Goal: Use online tool/utility: Utilize a website feature to perform a specific function

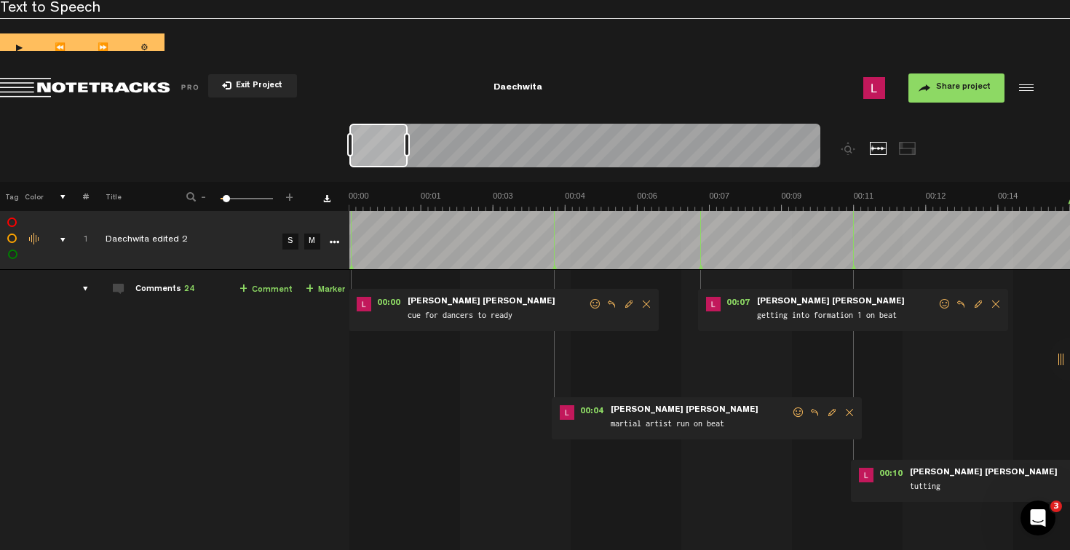
drag, startPoint x: 399, startPoint y: 135, endPoint x: 351, endPoint y: 140, distance: 48.3
click at [351, 140] on div at bounding box center [584, 148] width 471 height 49
click at [537, 91] on button "1x" at bounding box center [531, 87] width 29 height 29
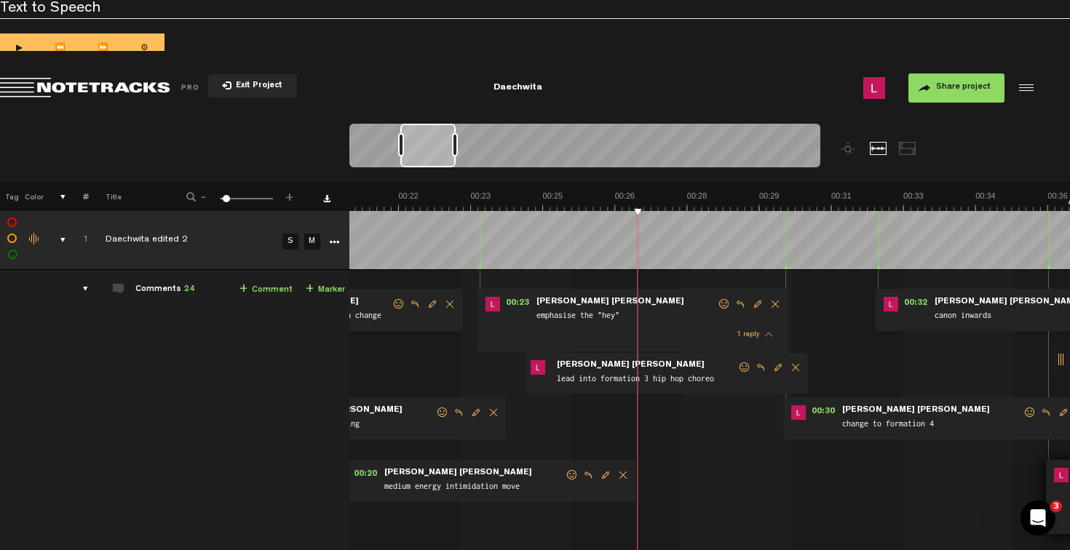
scroll to position [0, 966]
drag, startPoint x: 472, startPoint y: 138, endPoint x: 408, endPoint y: 154, distance: 66.9
click at [408, 154] on div at bounding box center [427, 146] width 55 height 44
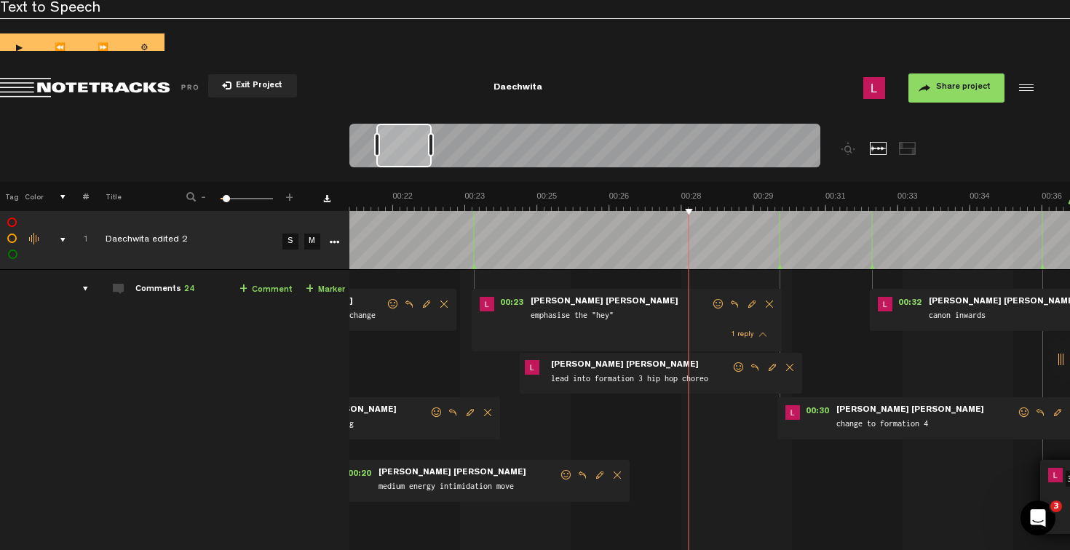
click at [521, 102] on div "1x" at bounding box center [540, 87] width 279 height 51
click at [531, 98] on button "1x" at bounding box center [531, 87] width 29 height 29
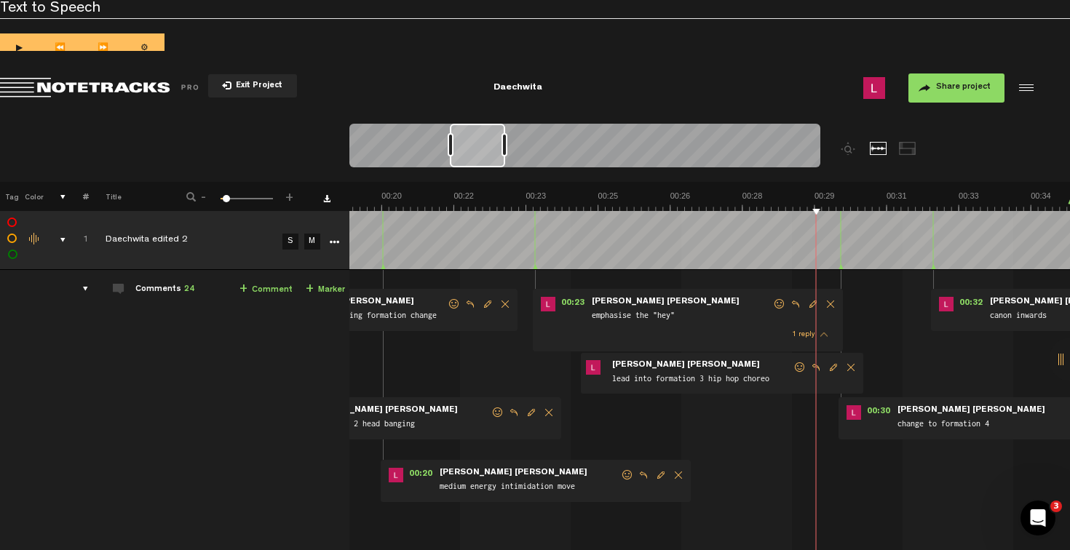
scroll to position [0, 905]
click at [463, 91] on button "Go to beginning" at bounding box center [464, 87] width 29 height 29
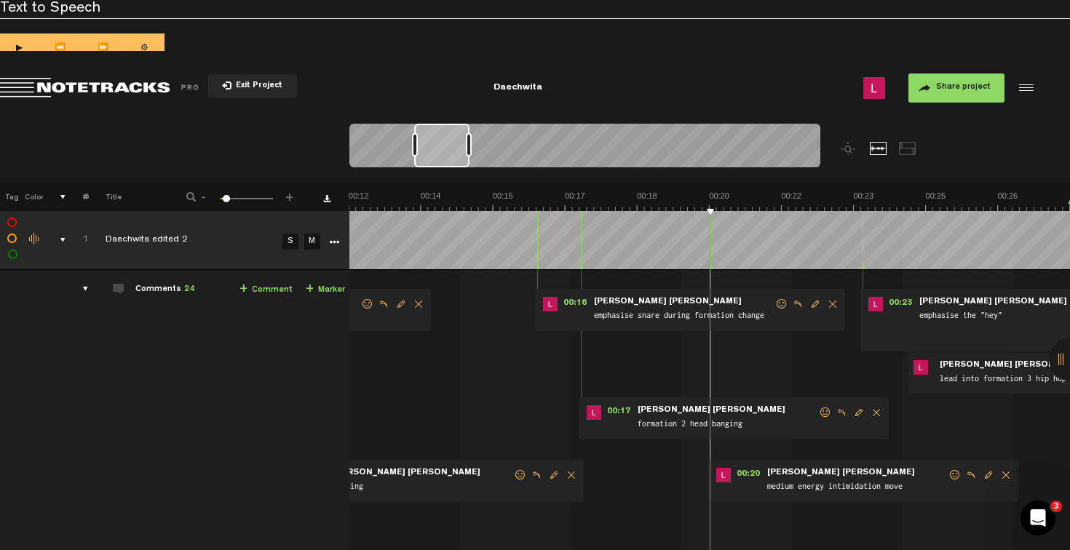
scroll to position [0, 577]
click at [525, 88] on button "1x" at bounding box center [531, 87] width 29 height 29
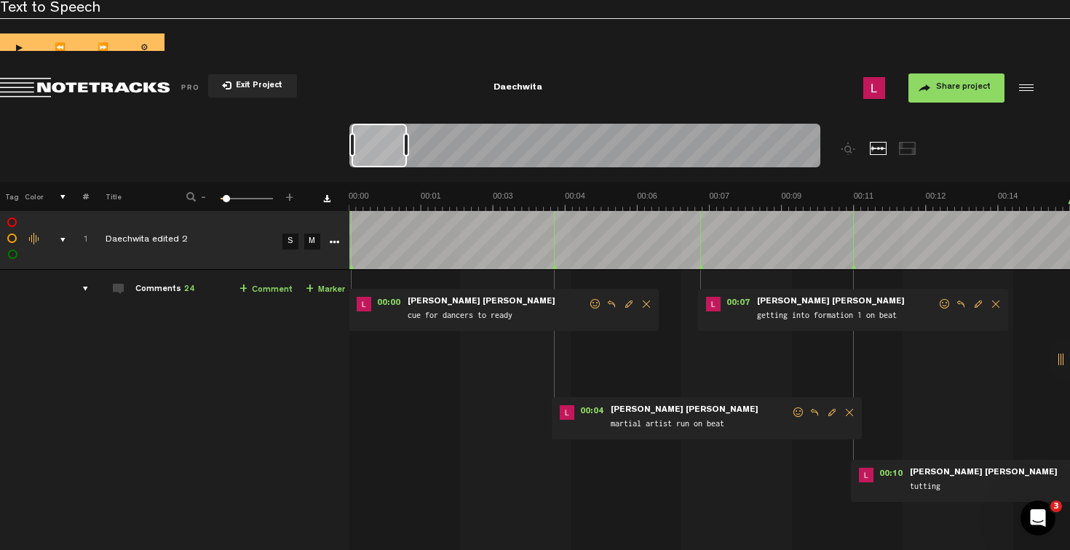
scroll to position [0, 911]
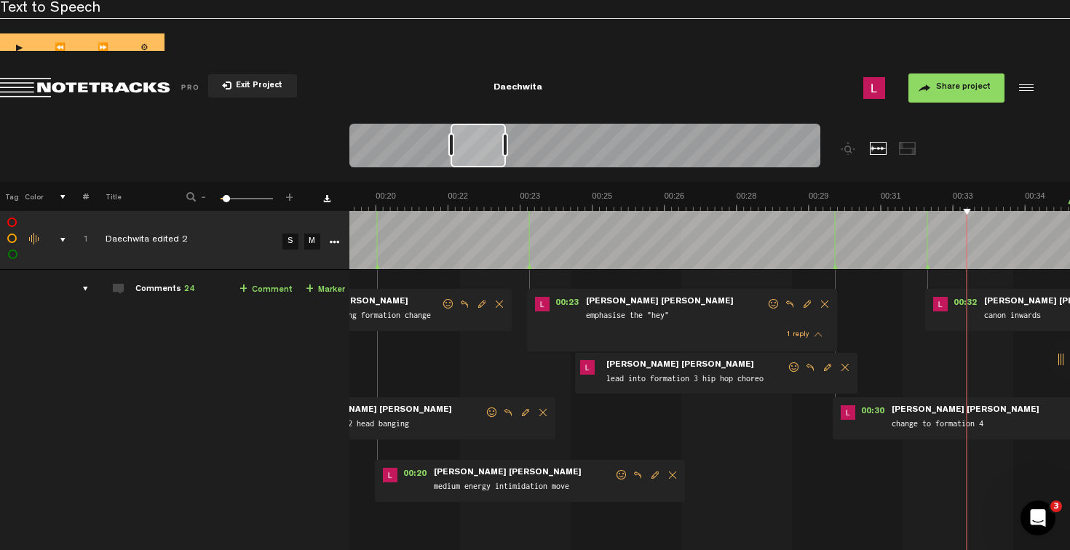
click at [521, 88] on button "1x" at bounding box center [531, 87] width 29 height 29
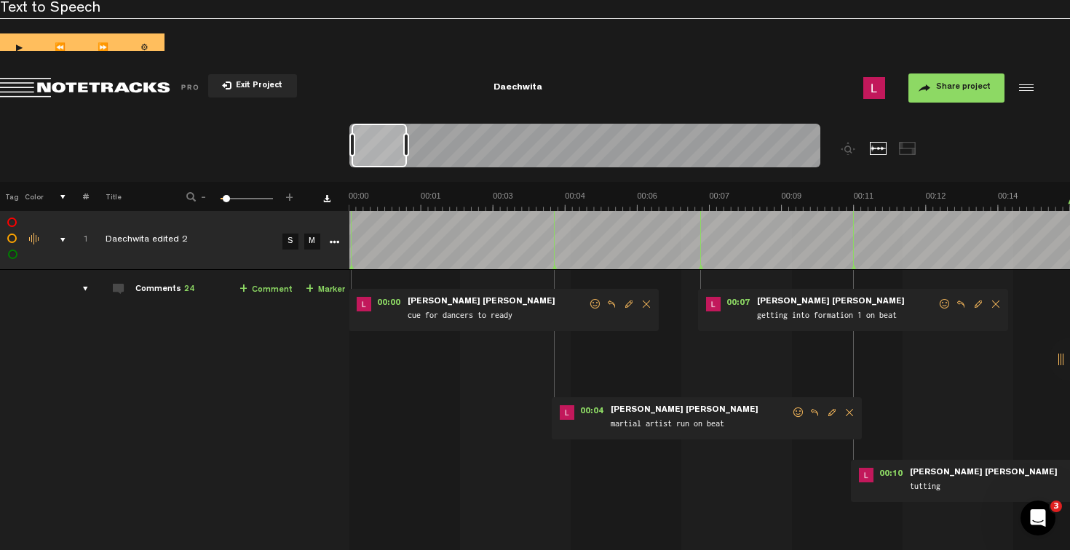
scroll to position [0, 1251]
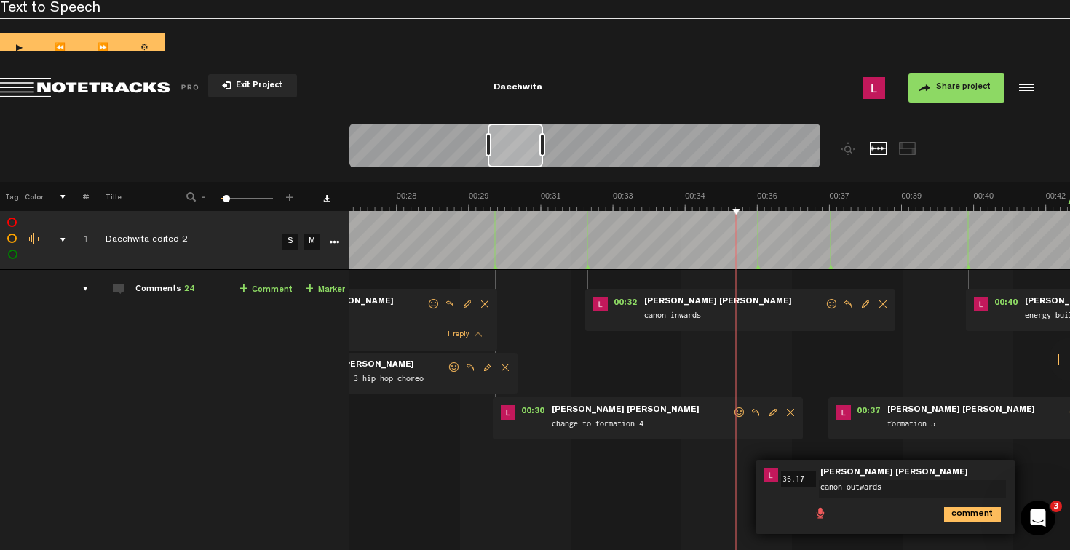
click at [443, 84] on nt-audio-media-controls "1x" at bounding box center [540, 87] width 215 height 29
click at [456, 90] on button "Go to beginning" at bounding box center [464, 87] width 29 height 29
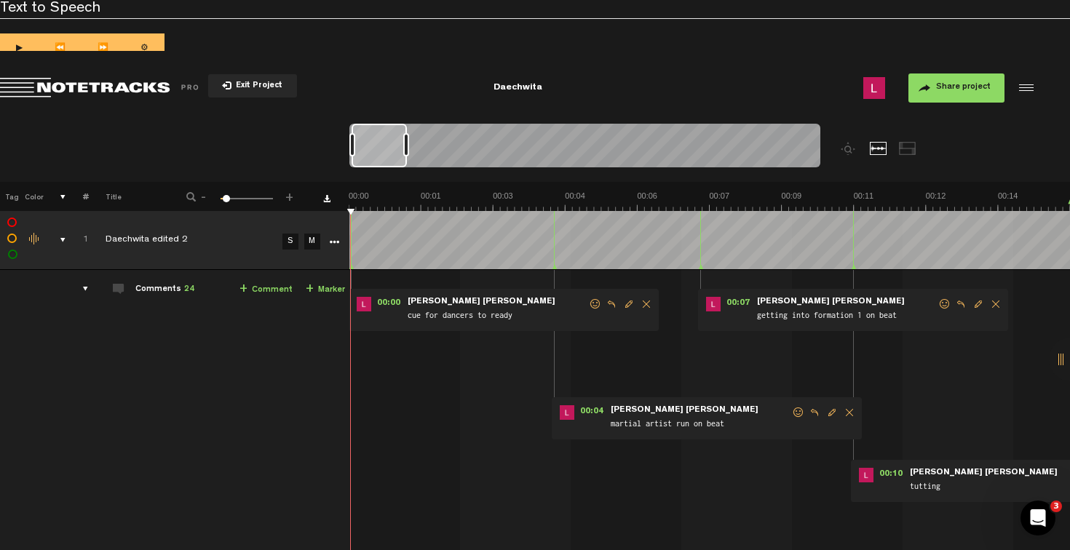
scroll to position [0, 0]
click at [453, 82] on button "Go to beginning" at bounding box center [464, 87] width 29 height 29
click at [533, 90] on button "1x" at bounding box center [531, 87] width 29 height 29
click at [470, 84] on button "Go to beginning" at bounding box center [464, 87] width 29 height 29
click at [531, 92] on button "1x" at bounding box center [531, 87] width 29 height 29
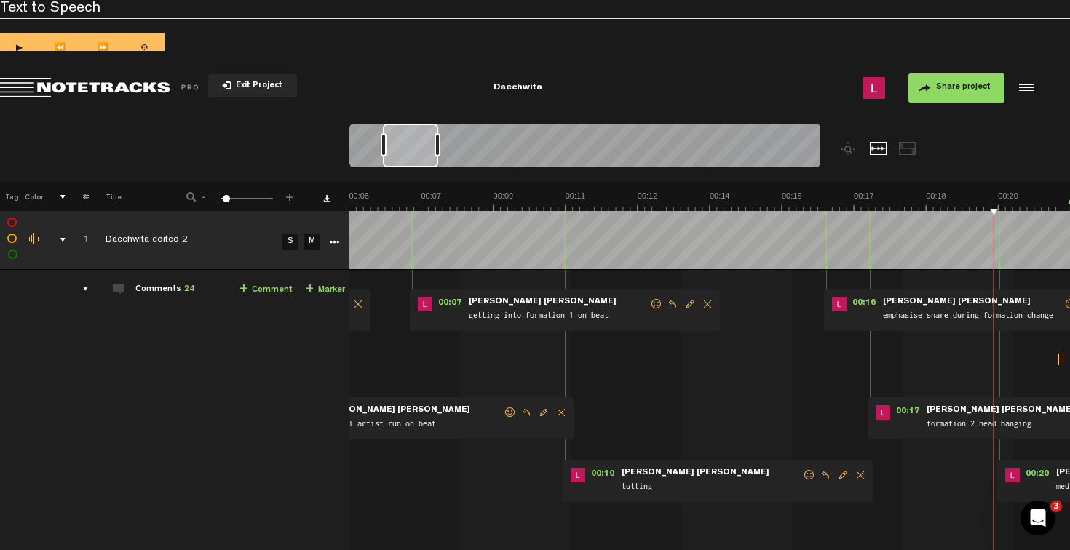
scroll to position [0, 577]
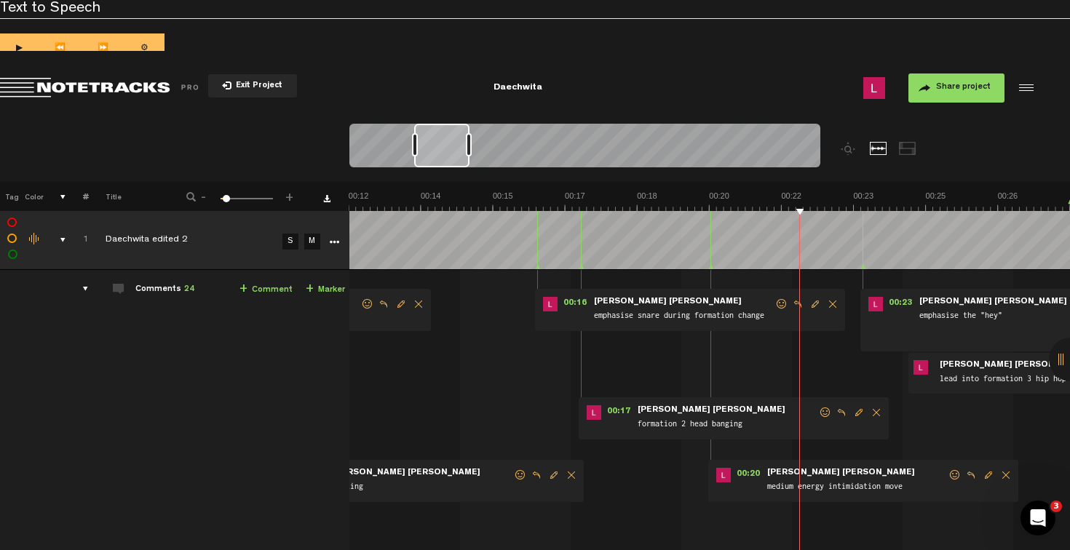
click at [526, 91] on button "1x" at bounding box center [531, 87] width 29 height 29
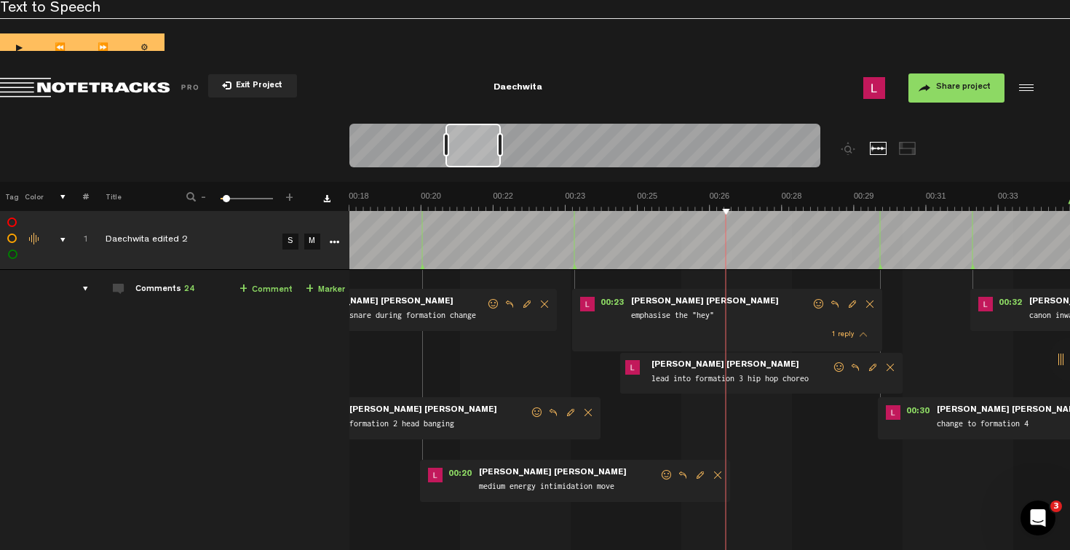
click at [530, 86] on button "1x" at bounding box center [531, 87] width 29 height 29
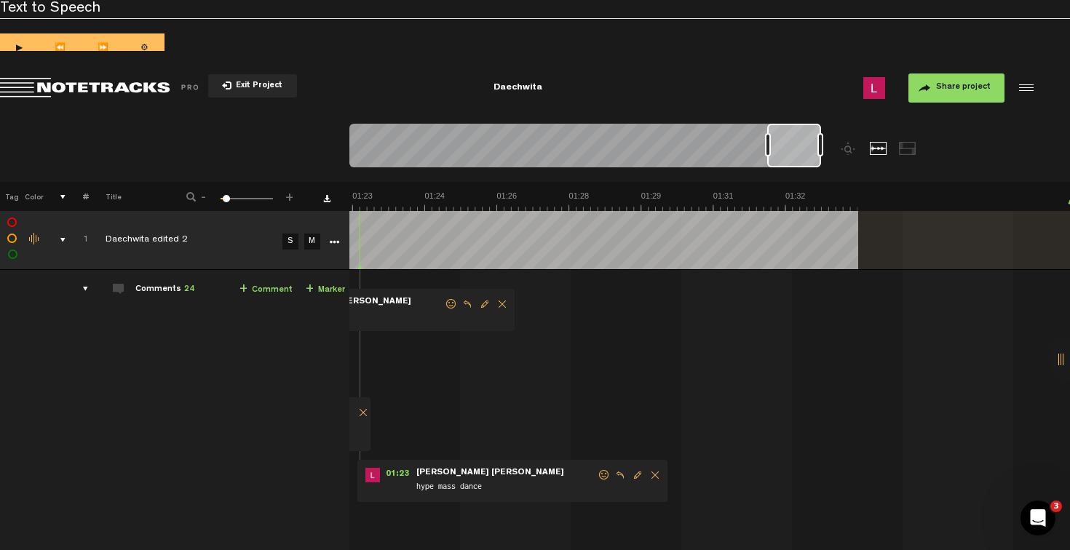
scroll to position [0, 3820]
drag, startPoint x: 467, startPoint y: 149, endPoint x: 964, endPoint y: 96, distance: 499.3
click at [964, 114] on div "Loading... + Add Track New Comment 1x 0.25x 0.5x 0.75x 1x 1.25x 1.5x 1.75x 2x A…" at bounding box center [535, 114] width 1070 height 0
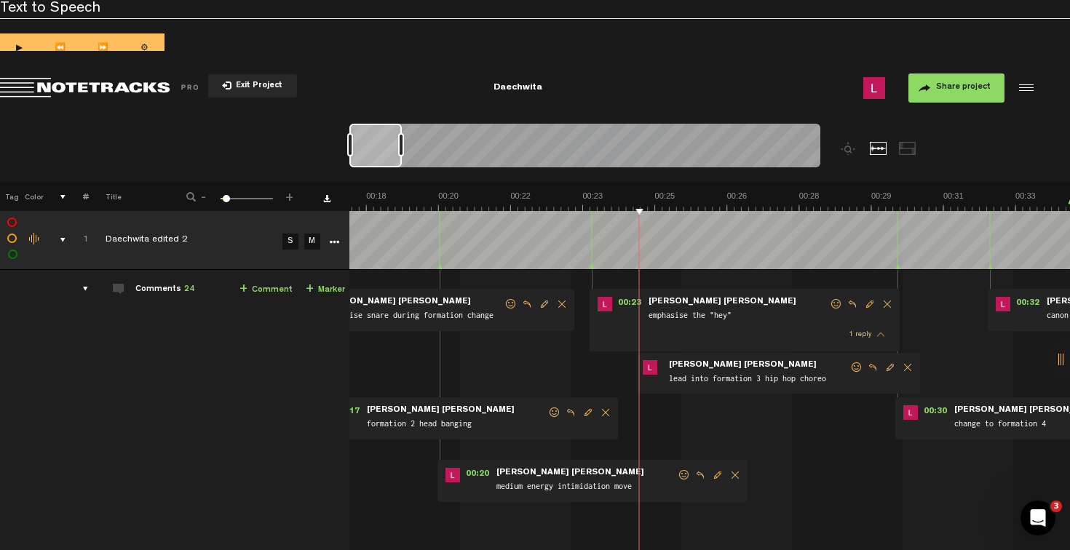
scroll to position [0, 848]
drag, startPoint x: 802, startPoint y: 149, endPoint x: 114, endPoint y: 44, distance: 695.9
click at [114, 63] on div "X Your screen size is currently not optimal for this view. X Exit Project Daech…" at bounding box center [535, 85] width 1070 height 44
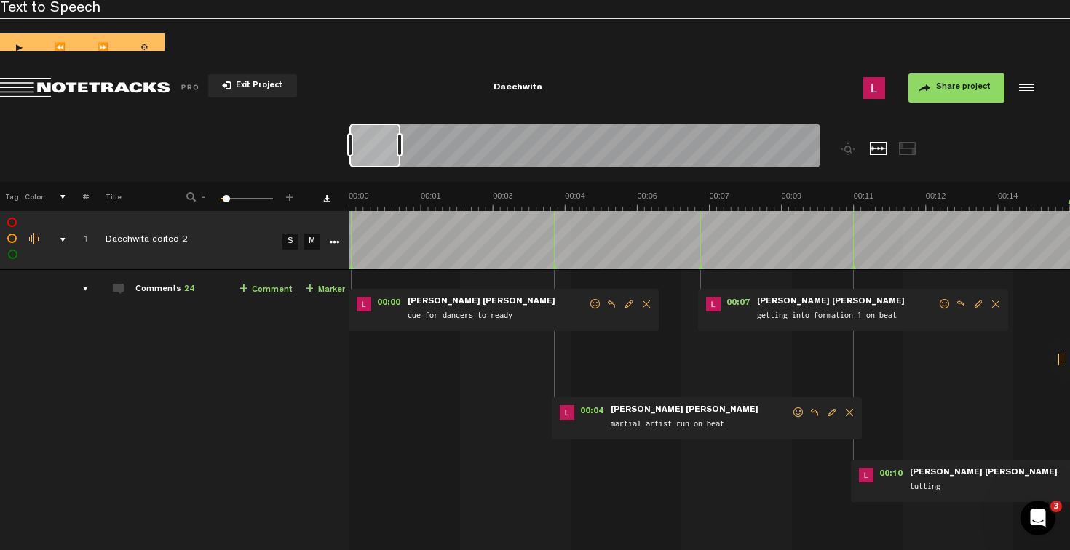
drag, startPoint x: 365, startPoint y: 157, endPoint x: 298, endPoint y: 150, distance: 67.3
click at [298, 150] on nt-zoom-navigation-bar at bounding box center [535, 153] width 1070 height 58
click at [472, 91] on button "Go to beginning" at bounding box center [464, 87] width 29 height 29
click at [463, 84] on button "Go to beginning" at bounding box center [464, 87] width 29 height 29
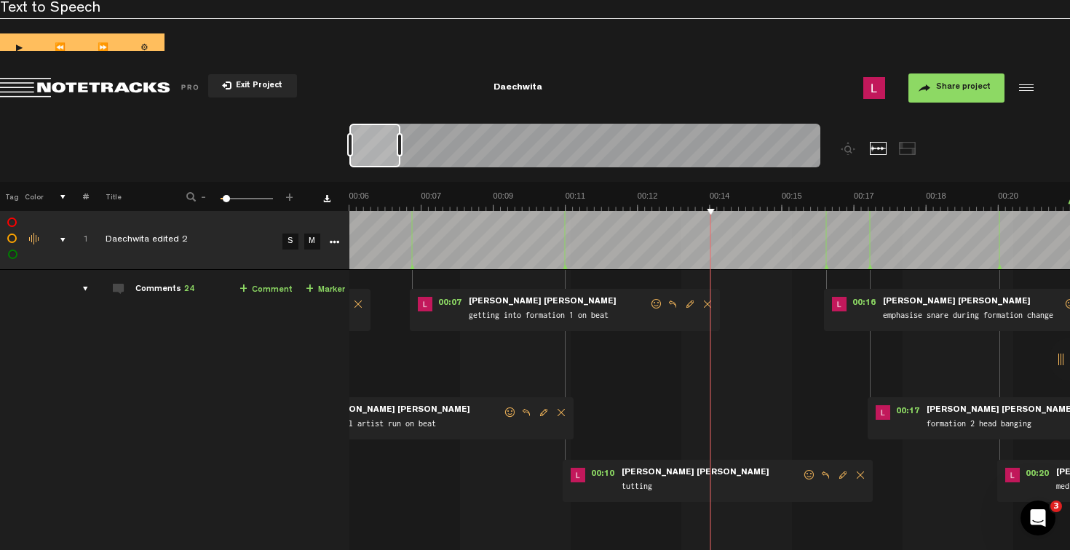
scroll to position [0, 288]
click at [496, 96] on button "Rewind" at bounding box center [497, 87] width 29 height 29
click at [451, 86] on button "Go to beginning" at bounding box center [464, 87] width 29 height 29
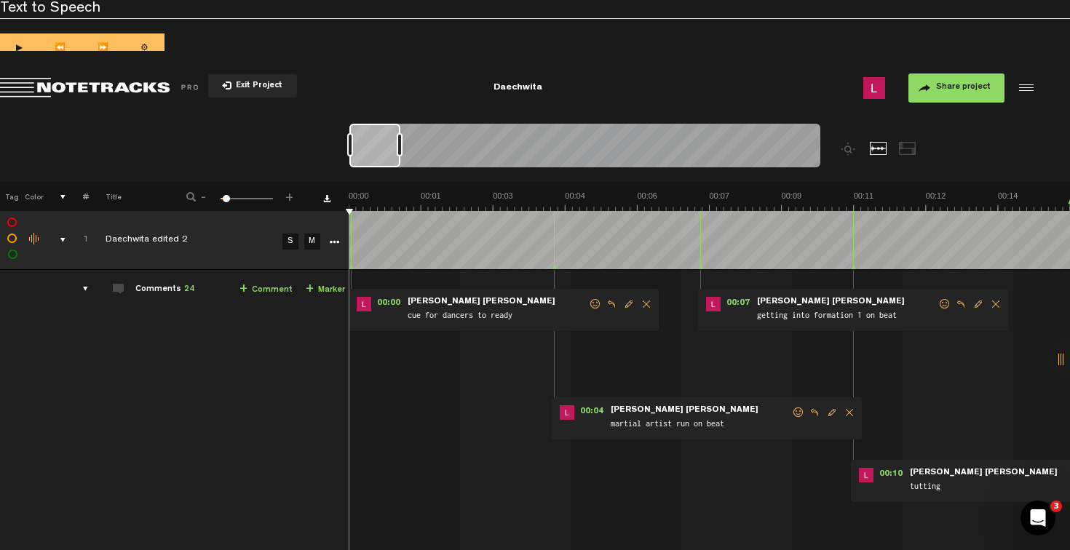
scroll to position [0, 0]
click at [539, 84] on button "1x" at bounding box center [531, 87] width 29 height 29
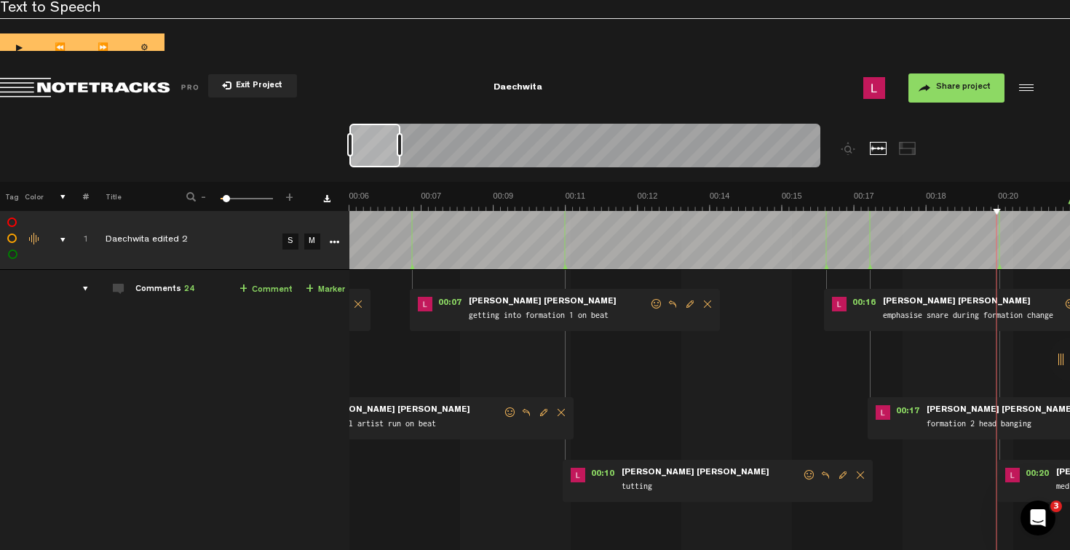
scroll to position [0, 577]
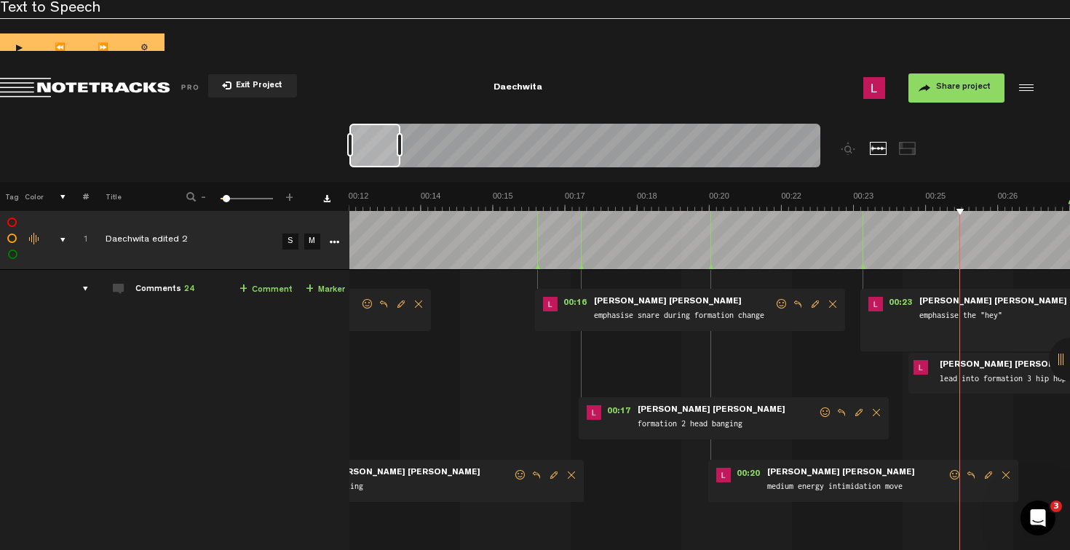
click at [500, 117] on div "+ Add Track New Comment 1x 0.25x 0.5x 0.75x 1x 1.25x 1.5x 1.75x 2x All emojis 😀…" at bounding box center [535, 87] width 1070 height 73
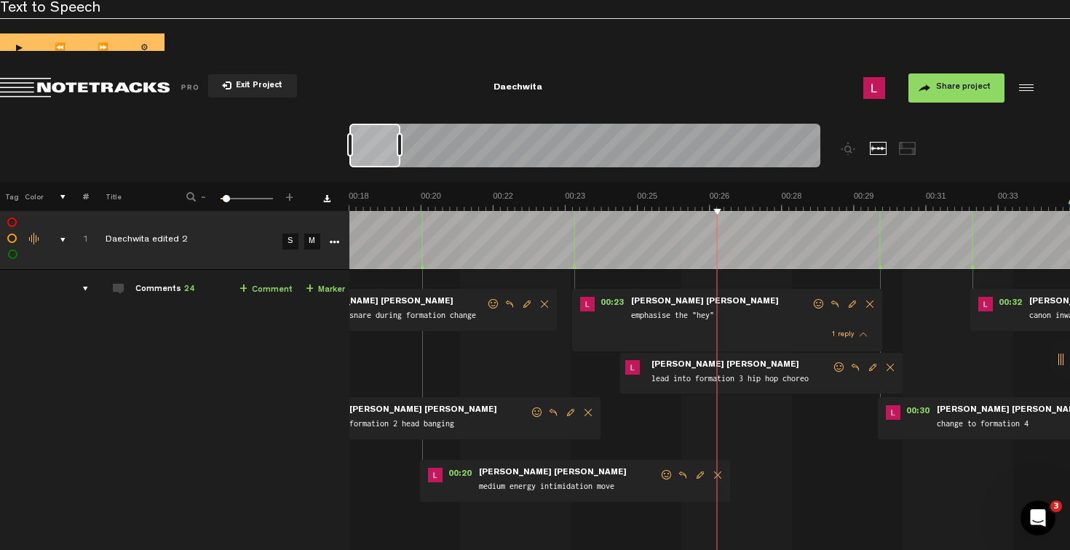
click at [376, 135] on div at bounding box center [374, 146] width 51 height 44
click at [467, 80] on button "Go to beginning" at bounding box center [464, 87] width 29 height 29
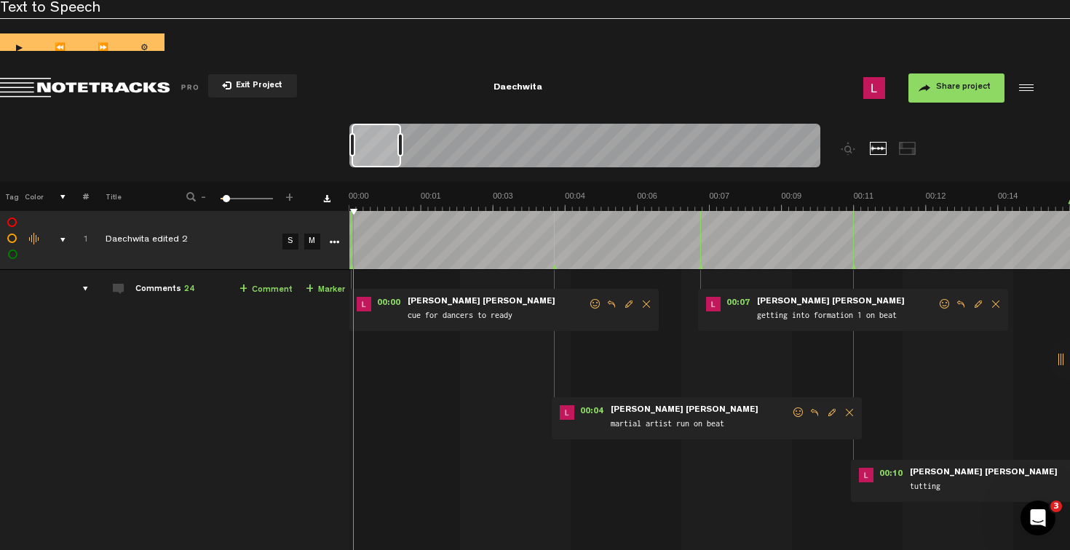
scroll to position [0, 0]
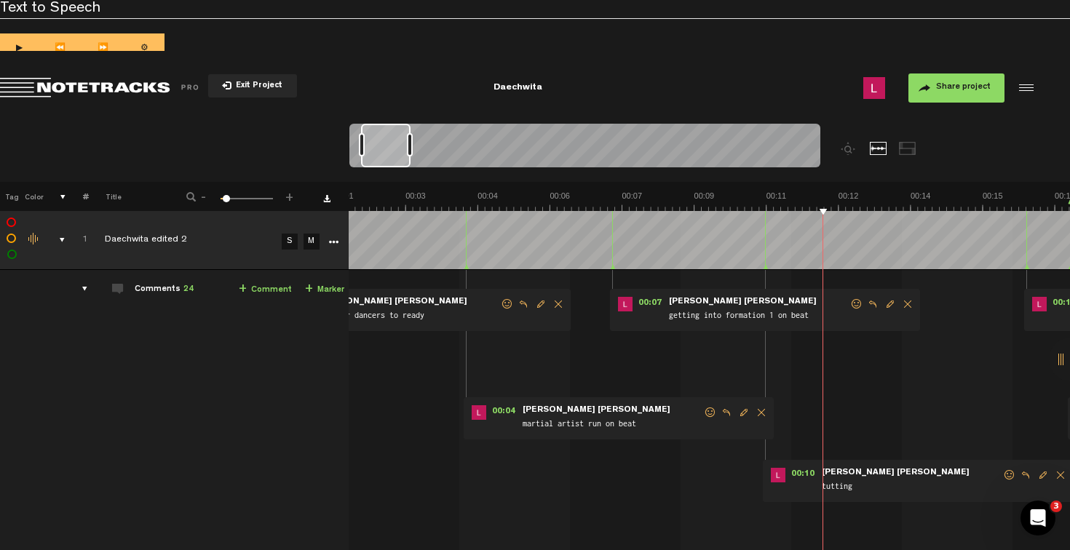
scroll to position [0, 524]
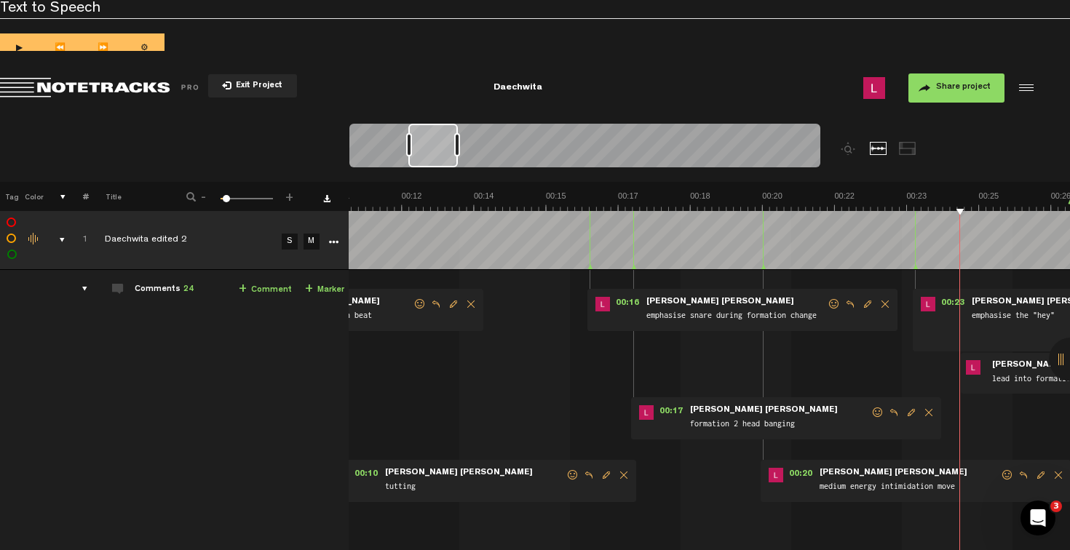
click at [537, 87] on button "1x" at bounding box center [531, 87] width 29 height 29
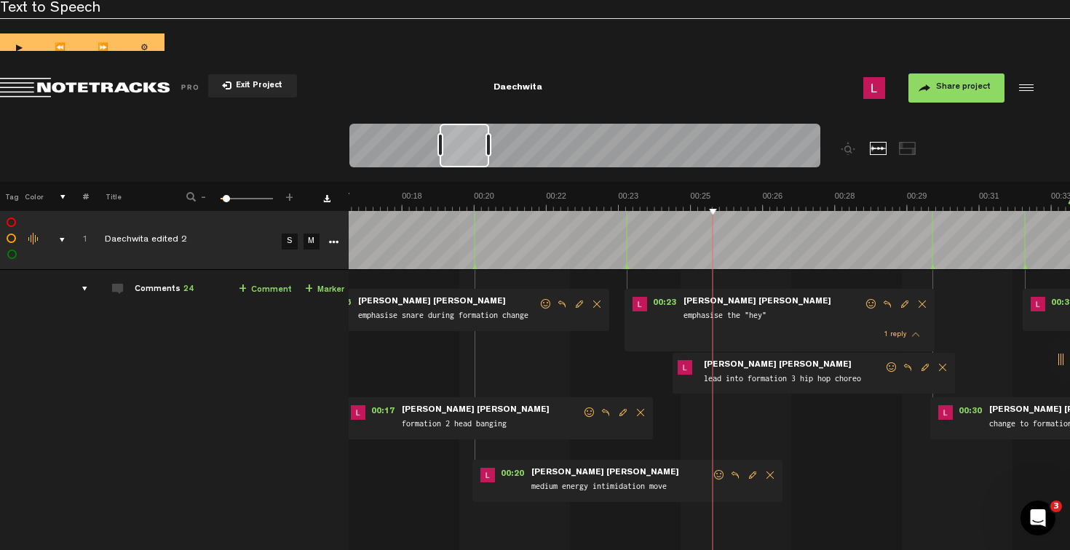
scroll to position [0, 812]
click at [534, 85] on button "1x" at bounding box center [531, 87] width 29 height 29
click at [527, 86] on button "1x" at bounding box center [531, 87] width 29 height 29
click at [464, 89] on button "Go to beginning" at bounding box center [464, 87] width 29 height 29
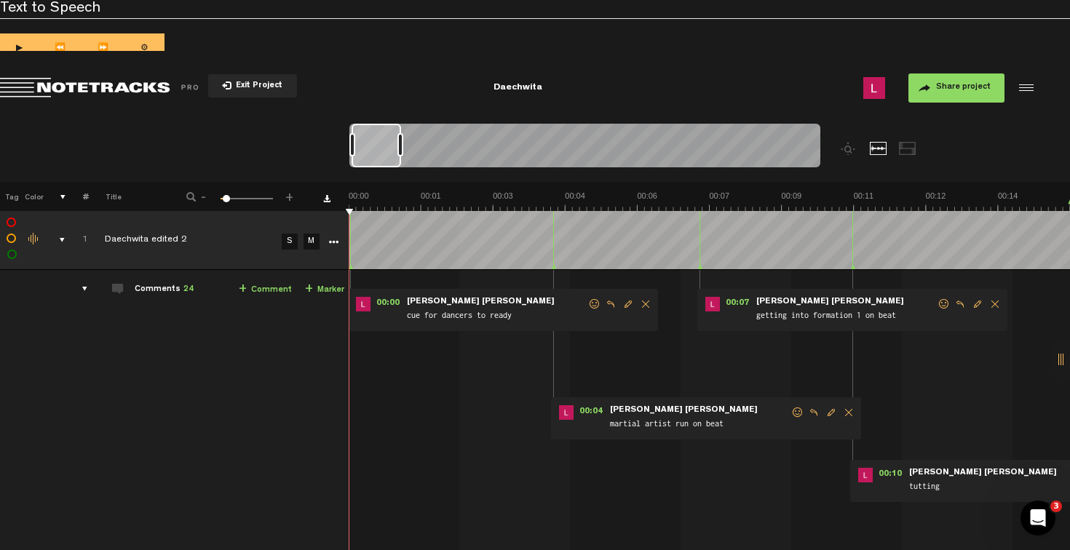
click at [529, 87] on button "1x" at bounding box center [531, 87] width 29 height 29
